Goal: Task Accomplishment & Management: Manage account settings

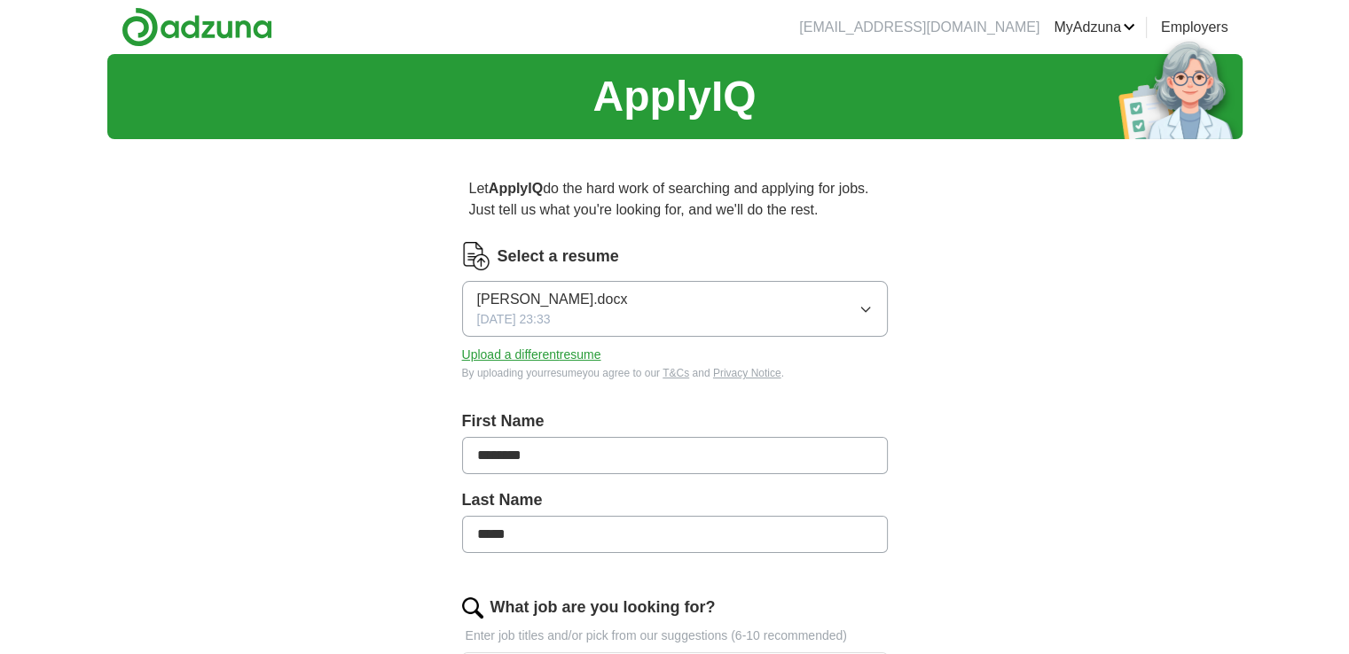
scroll to position [89, 0]
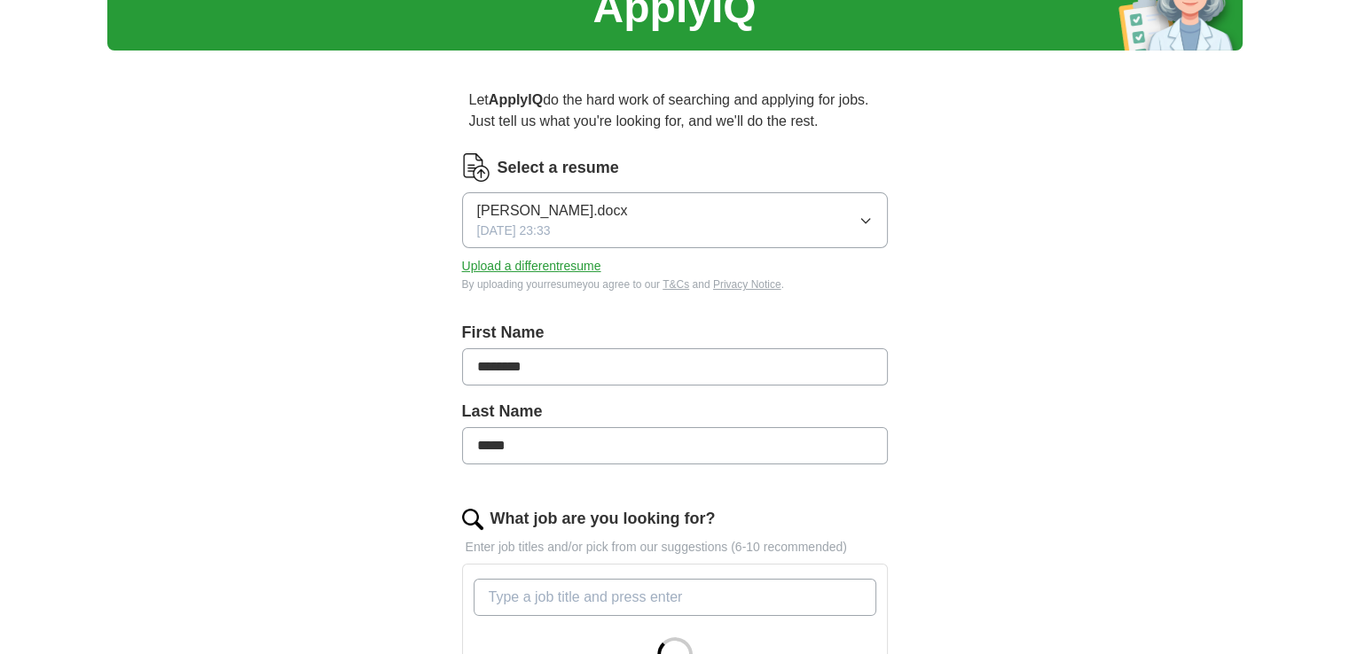
click at [567, 263] on button "Upload a different resume" at bounding box center [531, 266] width 139 height 19
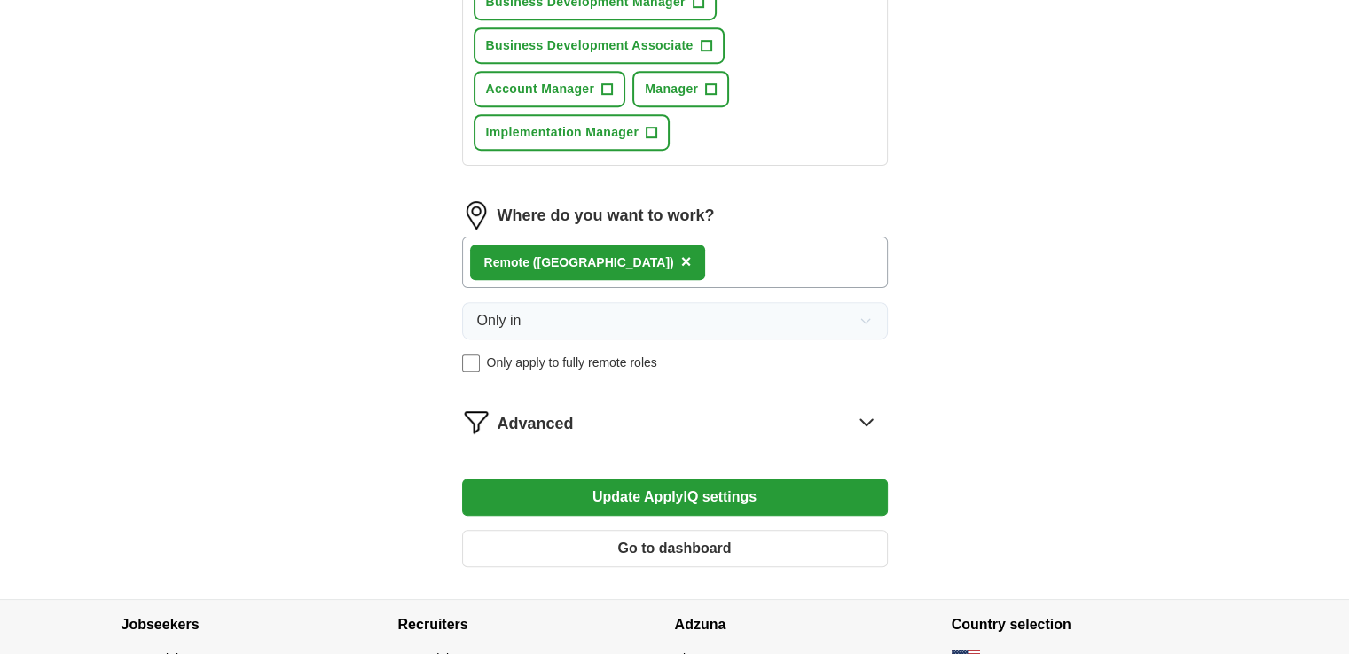
scroll to position [1064, 0]
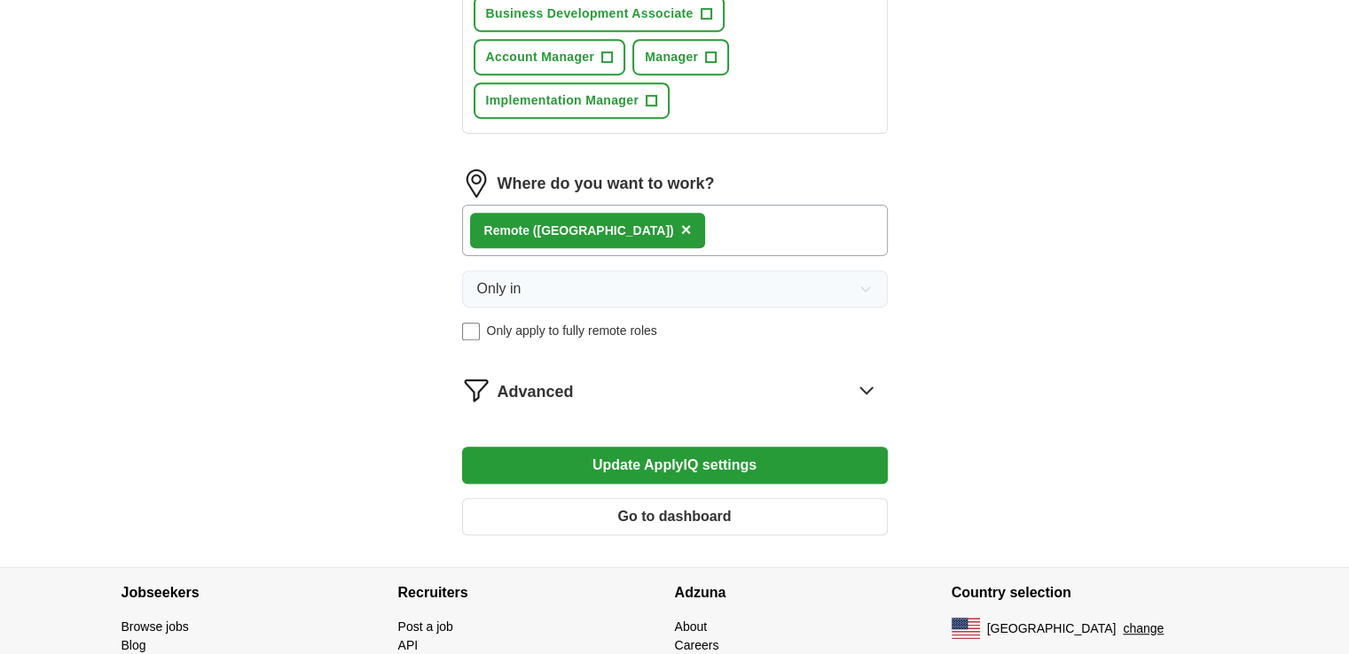
click at [864, 388] on icon at bounding box center [866, 391] width 12 height 6
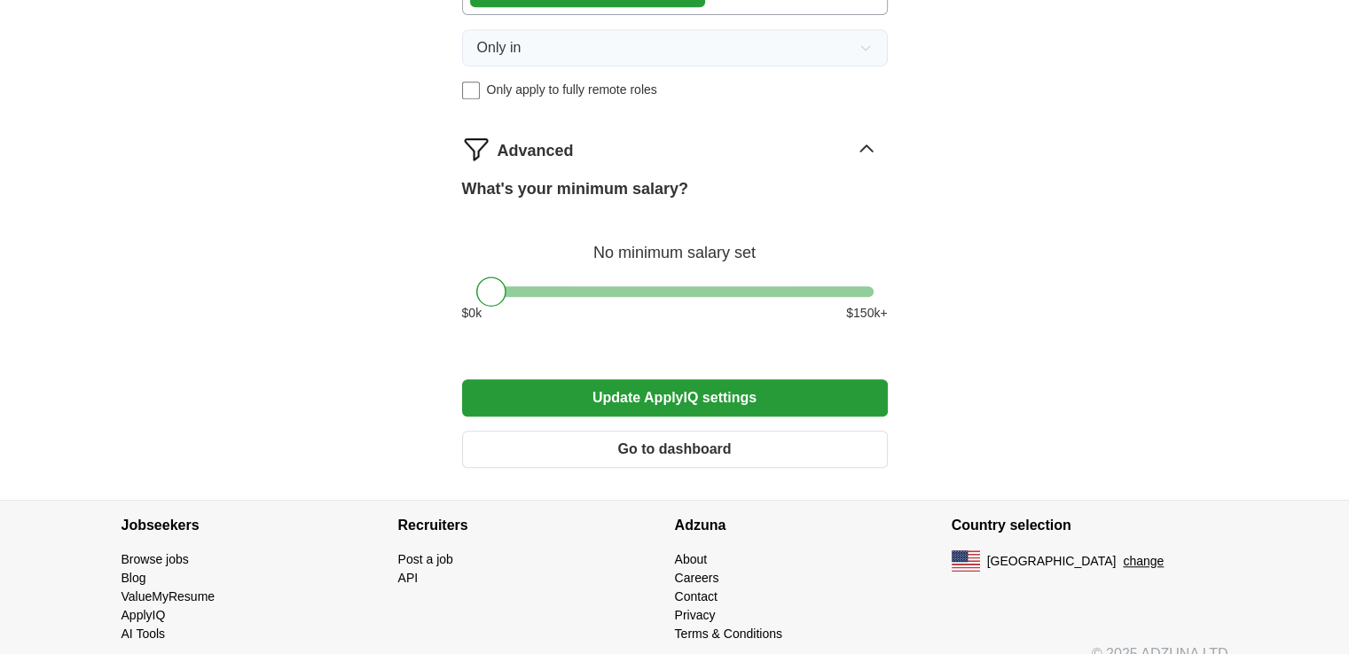
scroll to position [1319, 0]
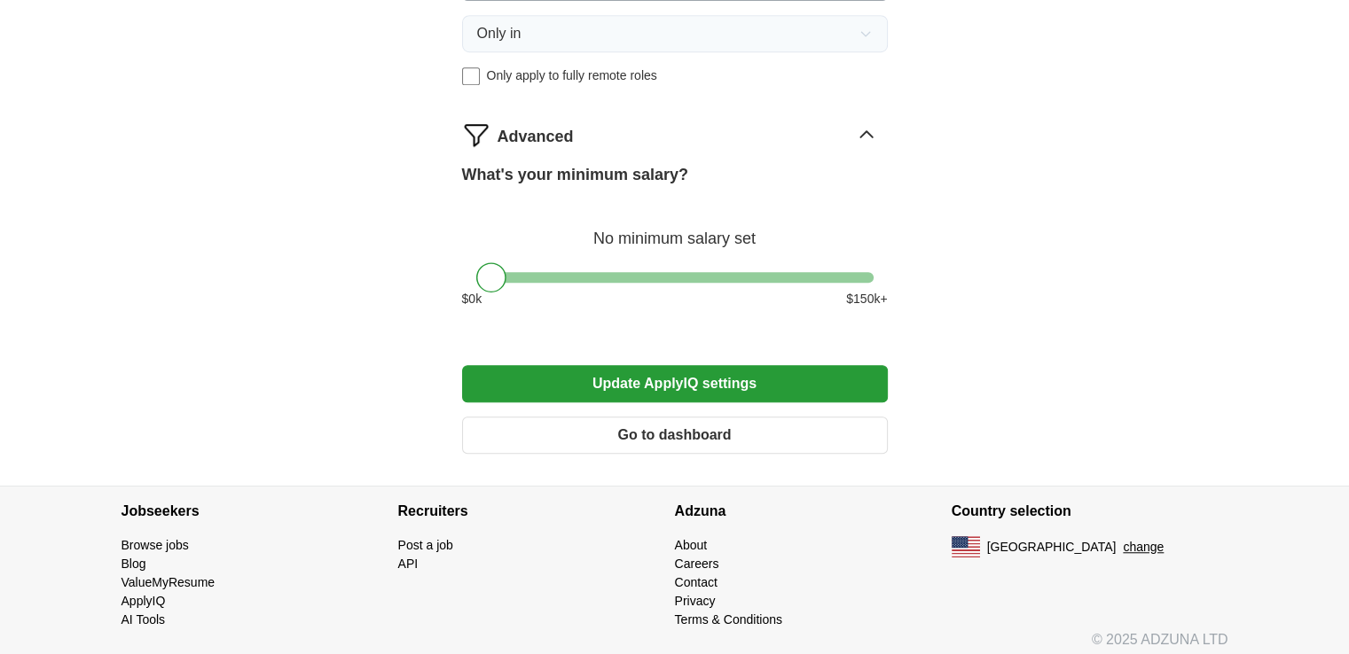
click at [716, 380] on button "Update ApplyIQ settings" at bounding box center [675, 383] width 426 height 37
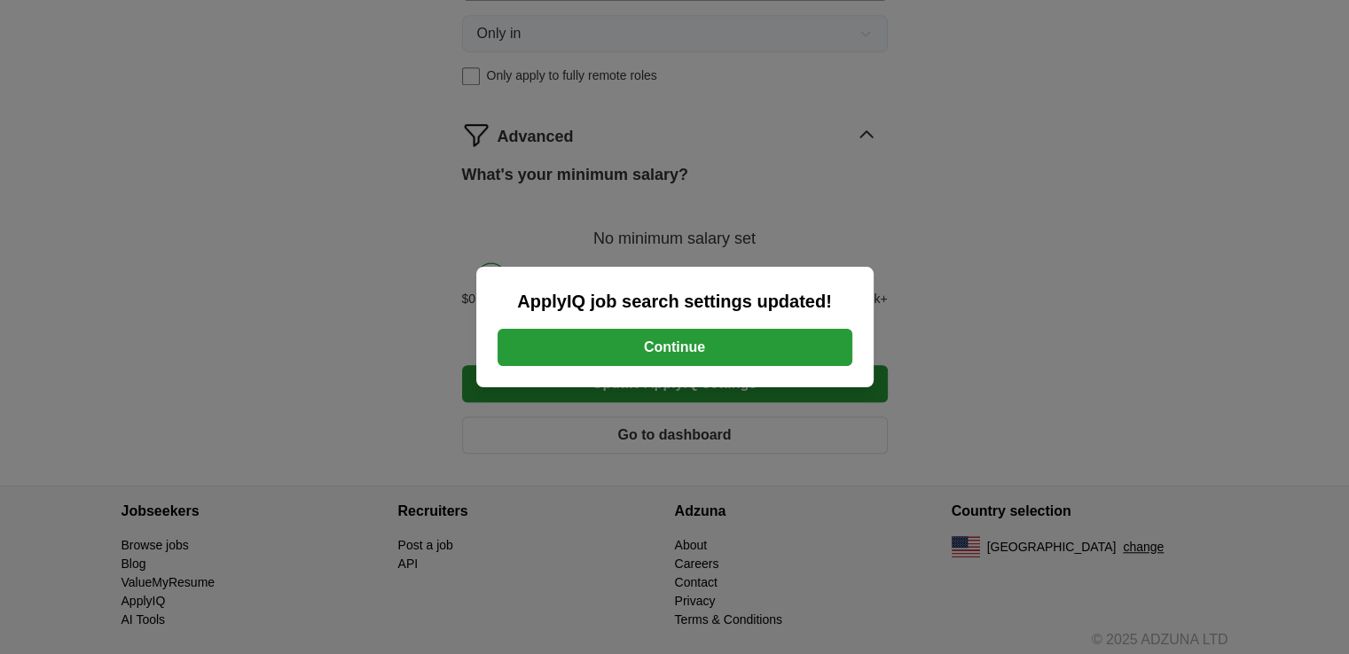
click at [644, 346] on button "Continue" at bounding box center [674, 347] width 355 height 37
